Goal: Browse casually: Explore the website without a specific task or goal

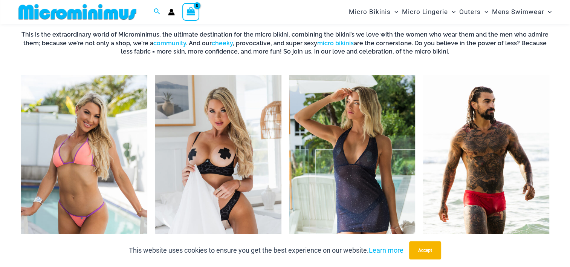
scroll to position [296, 0]
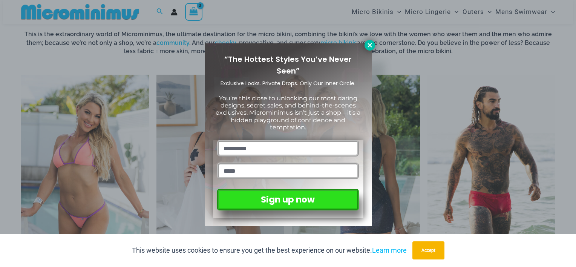
click at [371, 43] on icon at bounding box center [370, 45] width 4 height 4
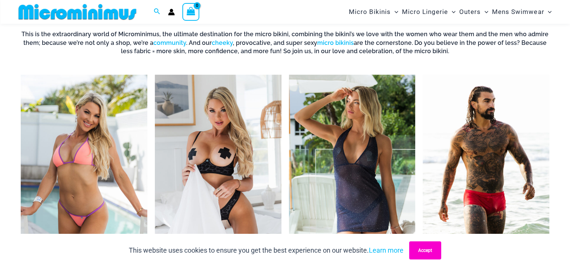
click at [433, 244] on button "Accept" at bounding box center [425, 250] width 32 height 18
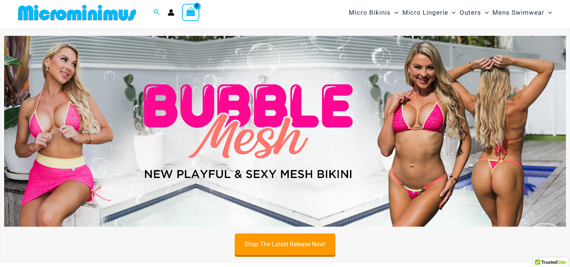
scroll to position [0, 0]
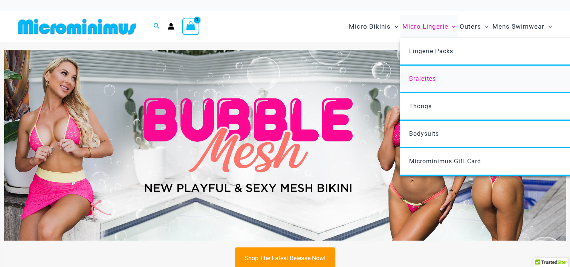
click at [432, 78] on span "Bralettes" at bounding box center [422, 78] width 27 height 7
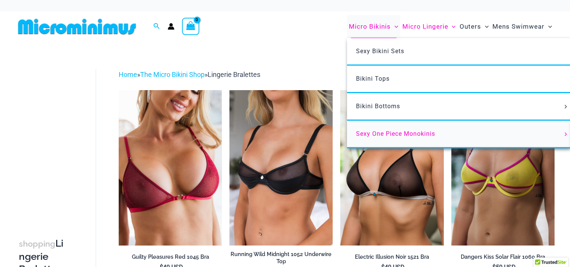
click at [395, 129] on link "Sexy One Piece Monokinis" at bounding box center [459, 135] width 224 height 28
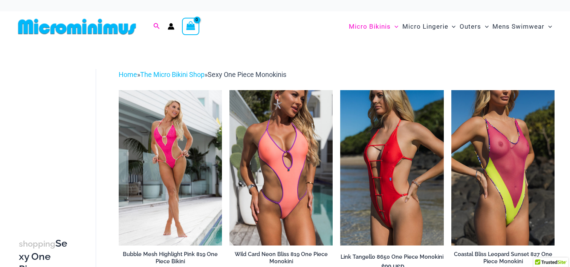
click at [156, 27] on icon "Search icon link" at bounding box center [157, 26] width 6 height 6
type input "****"
click button "Search" at bounding box center [0, 0] width 0 height 0
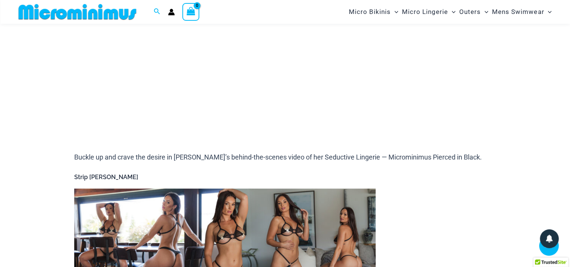
scroll to position [221, 0]
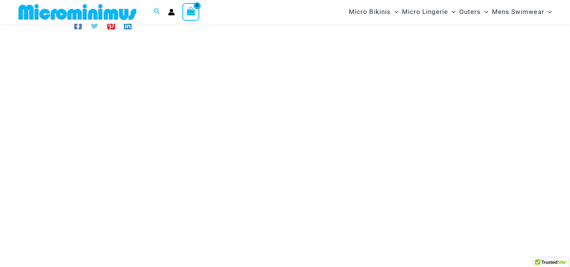
scroll to position [69, 0]
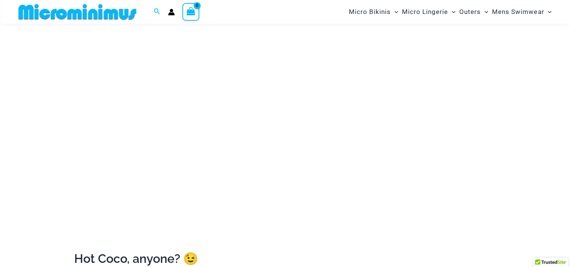
scroll to position [107, 0]
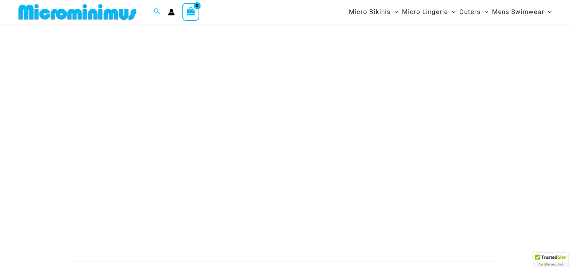
scroll to position [107, 0]
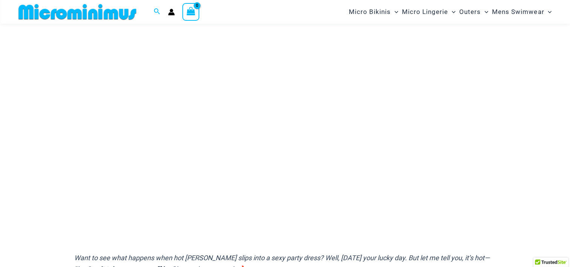
scroll to position [107, 0]
